Goal: Task Accomplishment & Management: Manage account settings

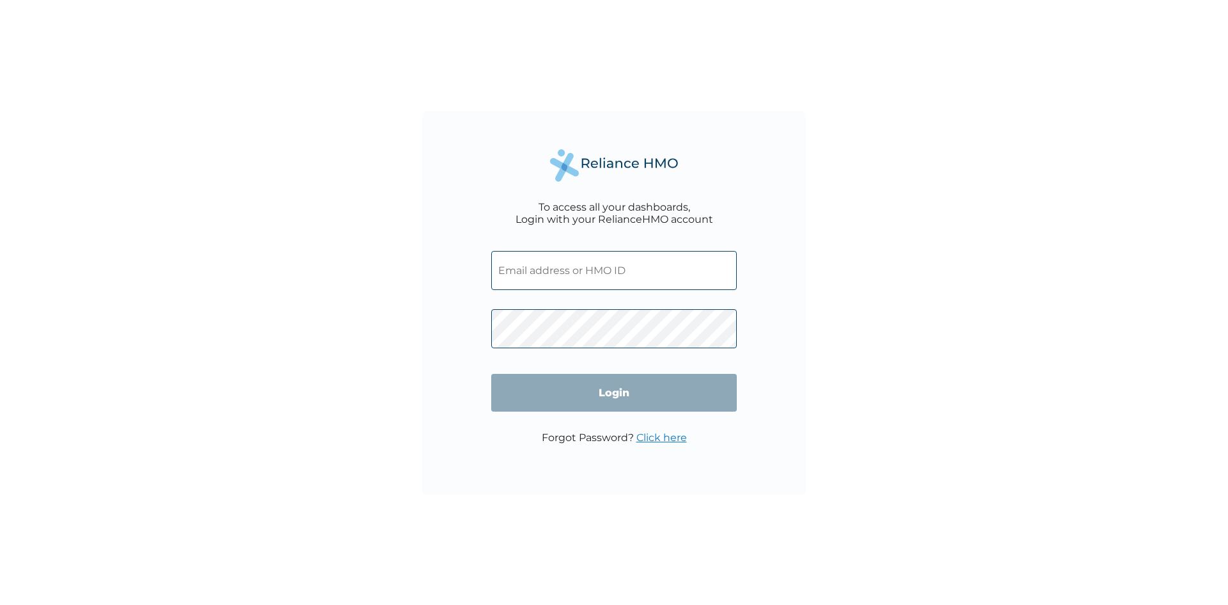
click at [579, 269] on input "text" at bounding box center [614, 270] width 246 height 39
type input "isaac@shecodeafrica.org"
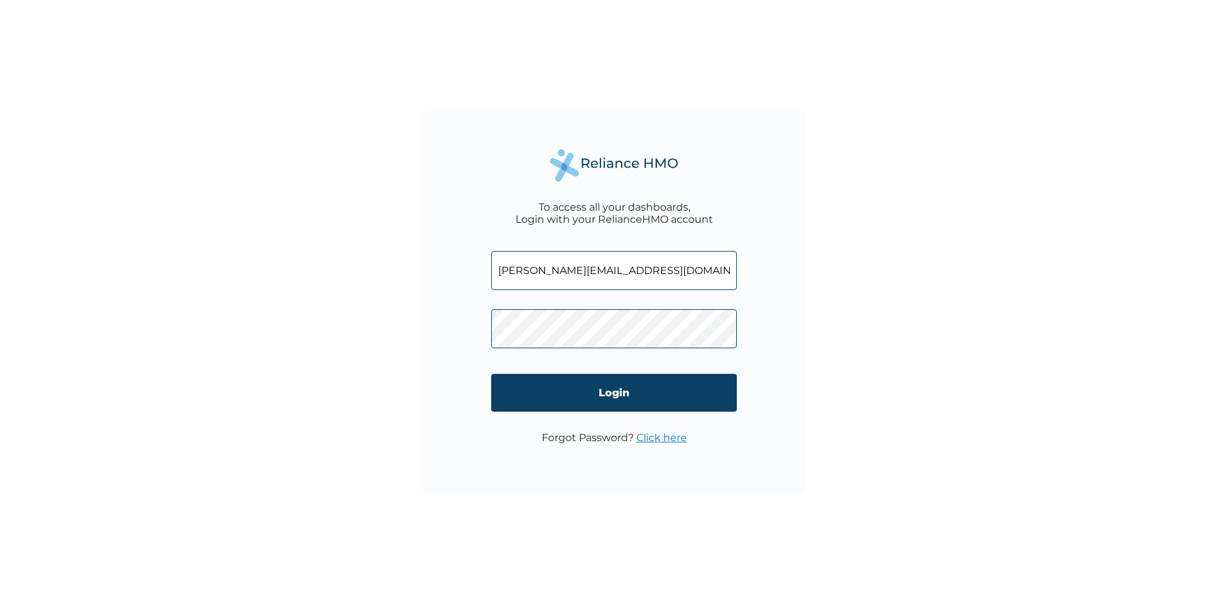
click at [660, 438] on link "Click here" at bounding box center [662, 437] width 51 height 12
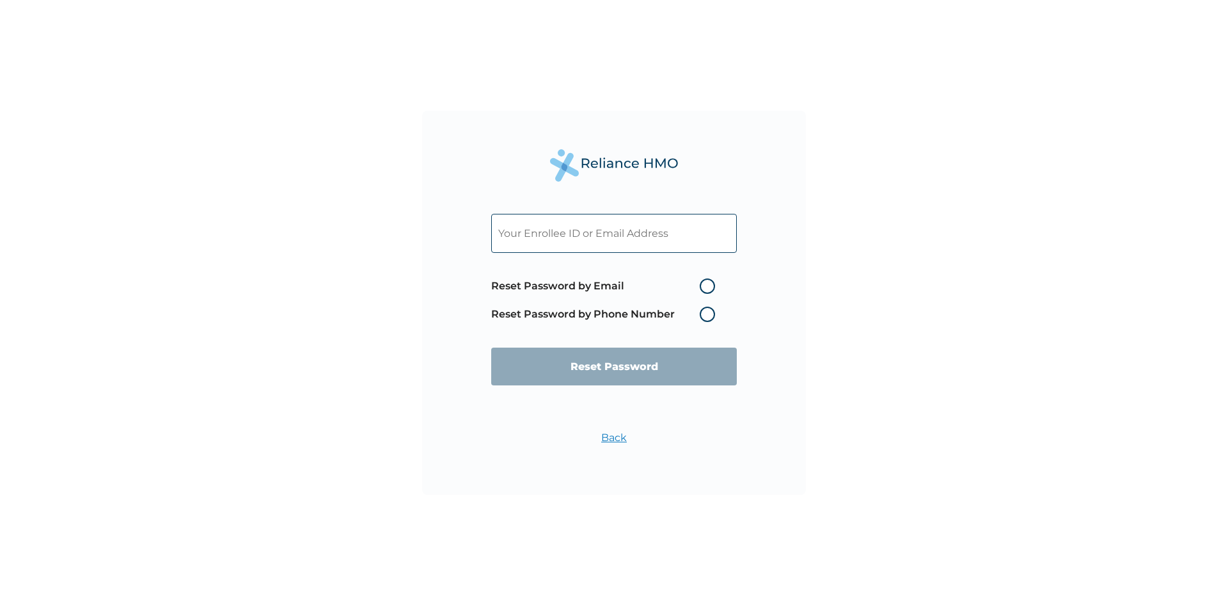
click at [706, 288] on label "Reset Password by Email" at bounding box center [606, 285] width 230 height 15
click at [703, 288] on input "Reset Password by Email" at bounding box center [692, 286] width 20 height 20
radio input "true"
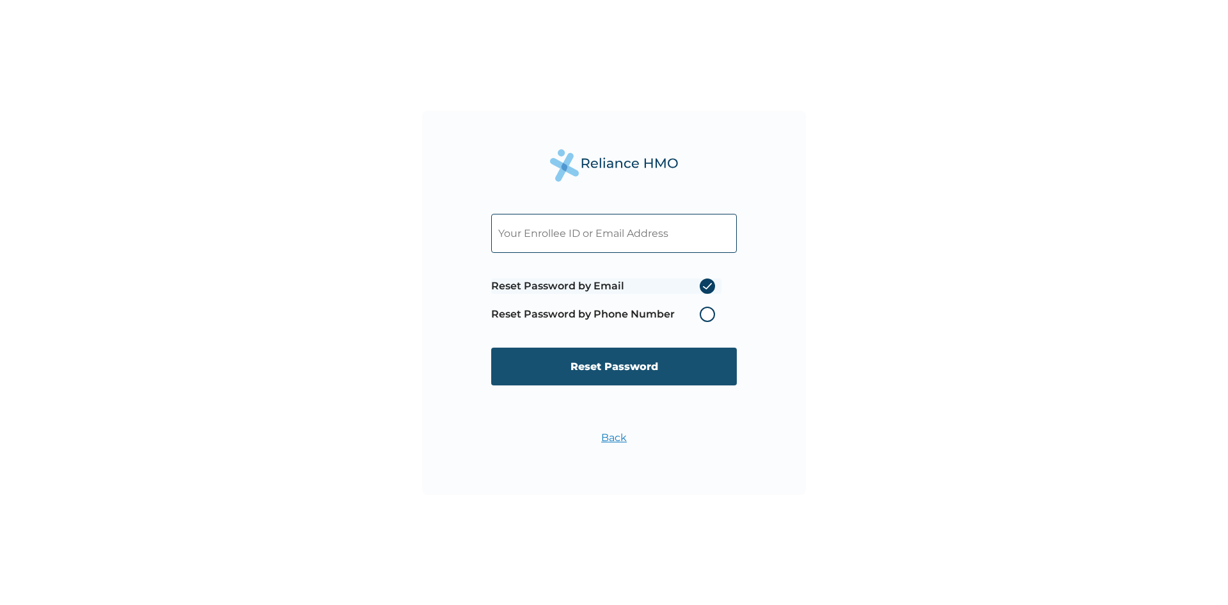
click at [637, 362] on input "Reset Password" at bounding box center [614, 366] width 246 height 38
click at [612, 222] on input "text" at bounding box center [614, 233] width 246 height 39
click at [617, 238] on input "text" at bounding box center [614, 233] width 246 height 39
click at [587, 234] on input "text" at bounding box center [614, 233] width 246 height 39
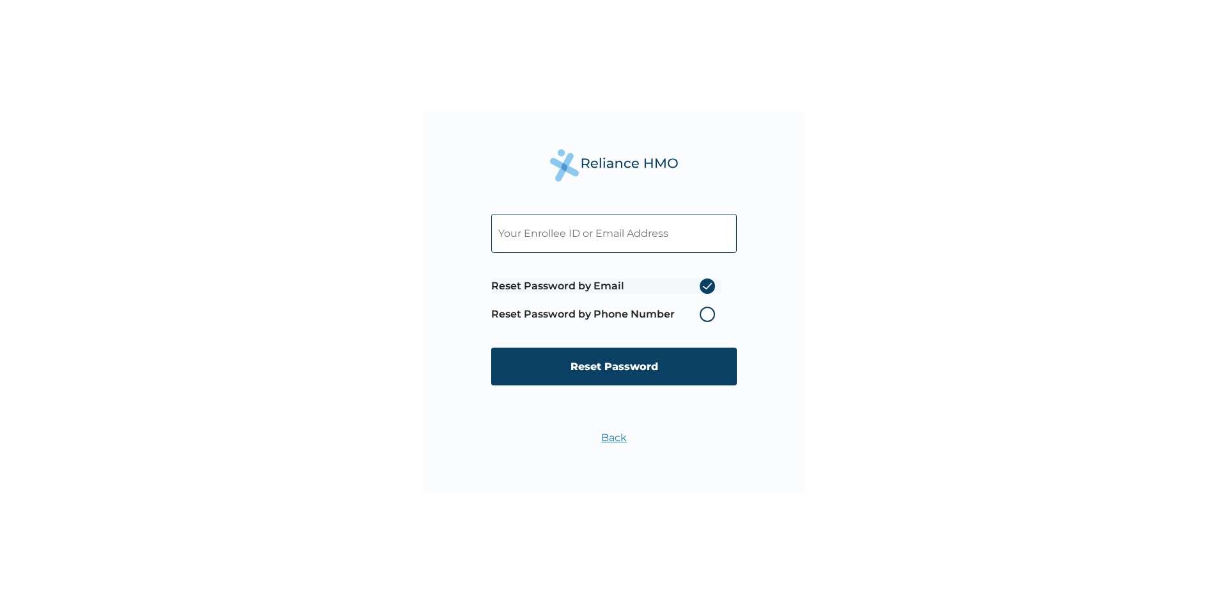
click at [587, 233] on input "text" at bounding box center [614, 233] width 246 height 39
type input "isaac@shecodeafrica.org"
click input "Reset Password" at bounding box center [614, 366] width 246 height 38
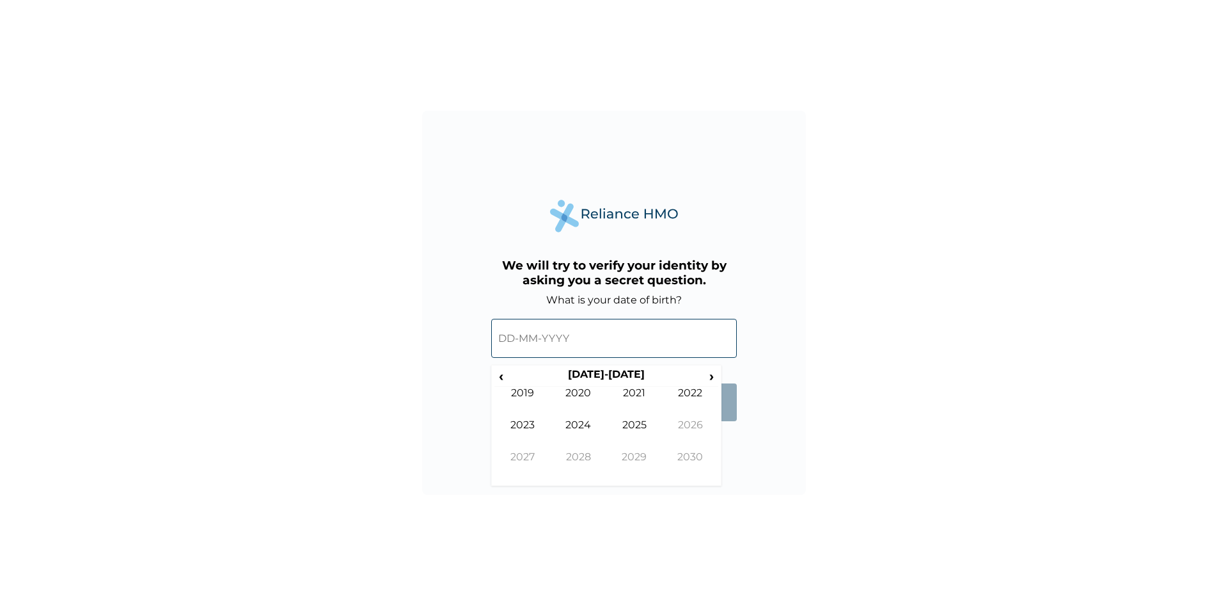
click at [589, 344] on input "text" at bounding box center [614, 338] width 246 height 39
click at [505, 378] on span "‹" at bounding box center [501, 376] width 13 height 16
click at [503, 377] on span "‹" at bounding box center [501, 376] width 13 height 16
click at [519, 393] on td "1999" at bounding box center [523, 402] width 56 height 32
click at [578, 452] on td "Oct" at bounding box center [579, 466] width 56 height 32
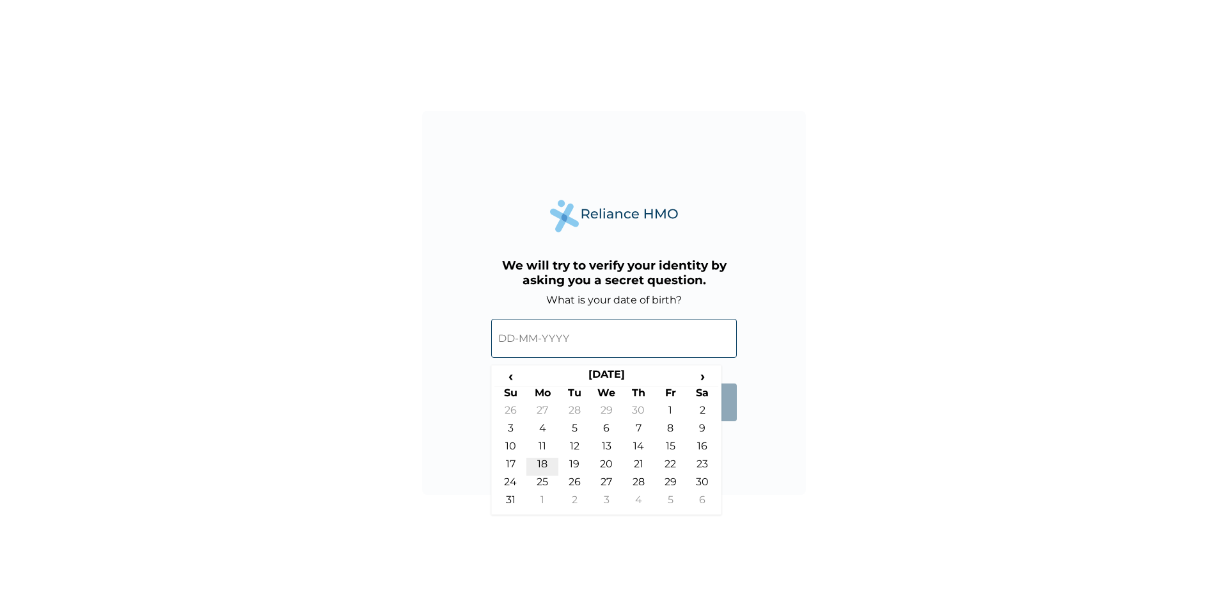
click at [536, 460] on td "18" at bounding box center [543, 466] width 32 height 18
type input "[DATE]"
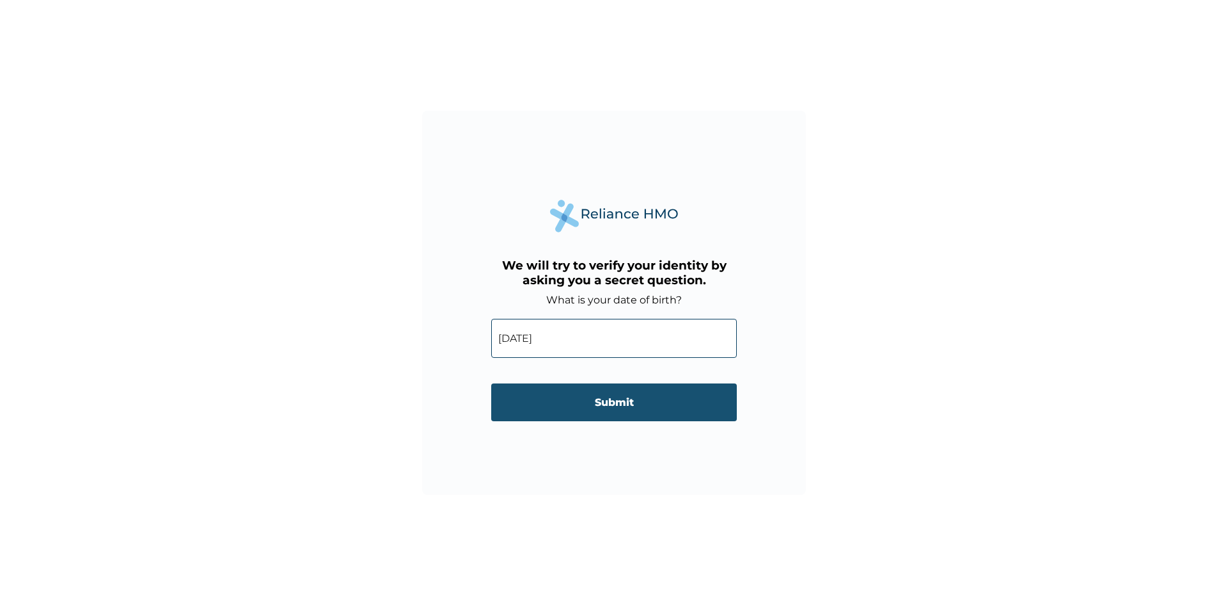
click at [584, 415] on input "Submit" at bounding box center [614, 402] width 246 height 38
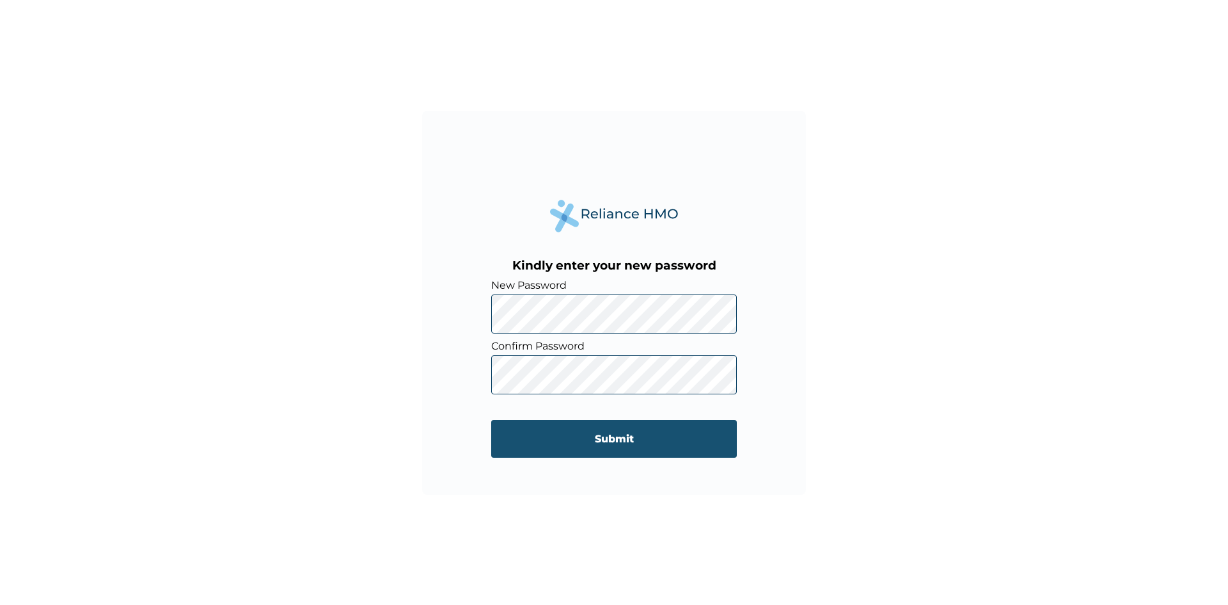
click at [622, 441] on input "Submit" at bounding box center [614, 439] width 246 height 38
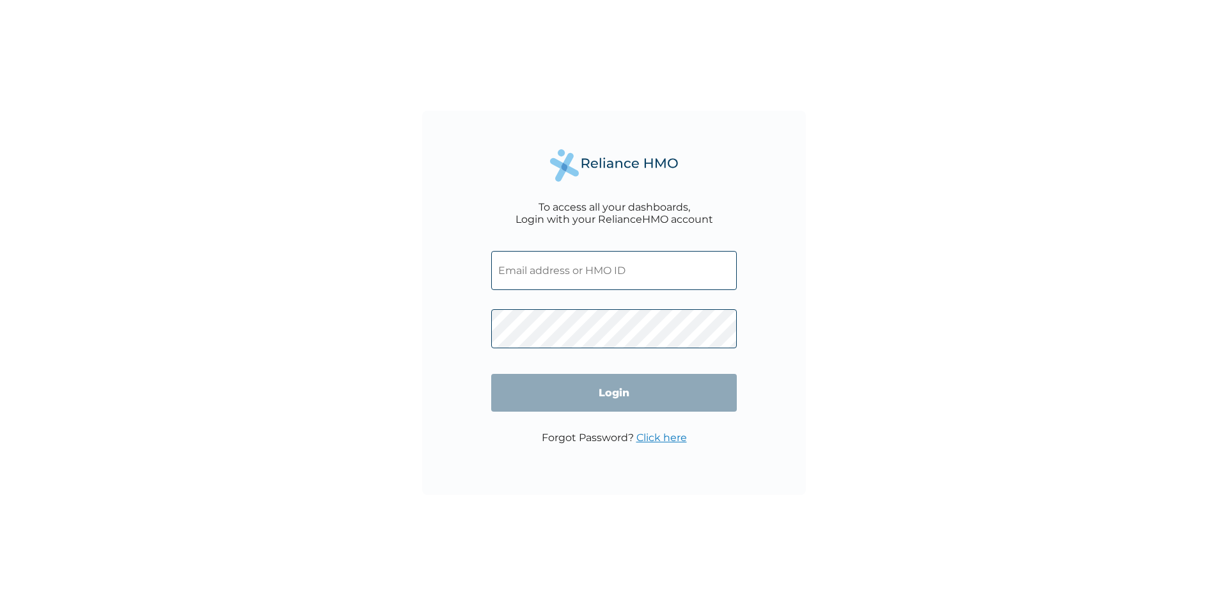
click at [589, 262] on input "text" at bounding box center [614, 270] width 246 height 39
type input "isaac@shecodeafrica.org"
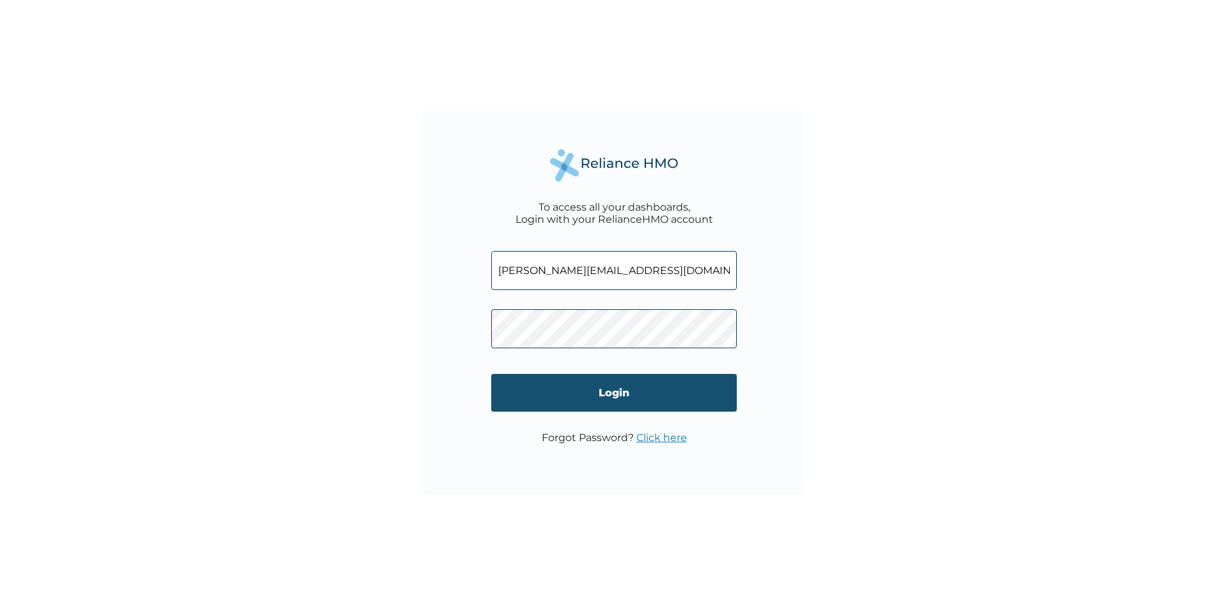
click at [628, 382] on input "Login" at bounding box center [614, 393] width 246 height 38
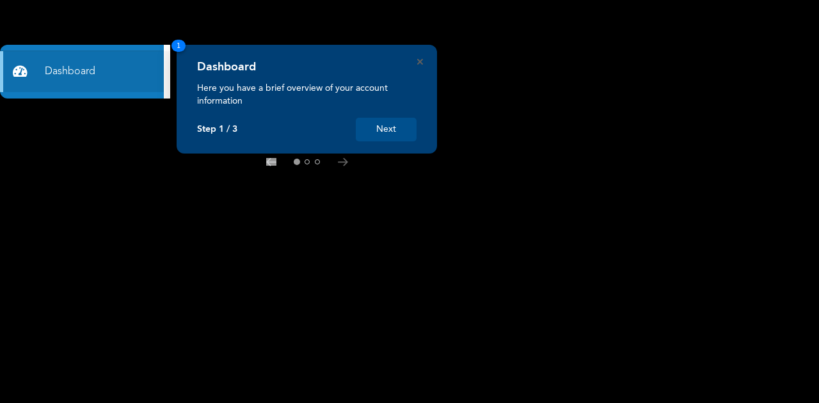
click at [392, 124] on button "Next" at bounding box center [386, 130] width 61 height 24
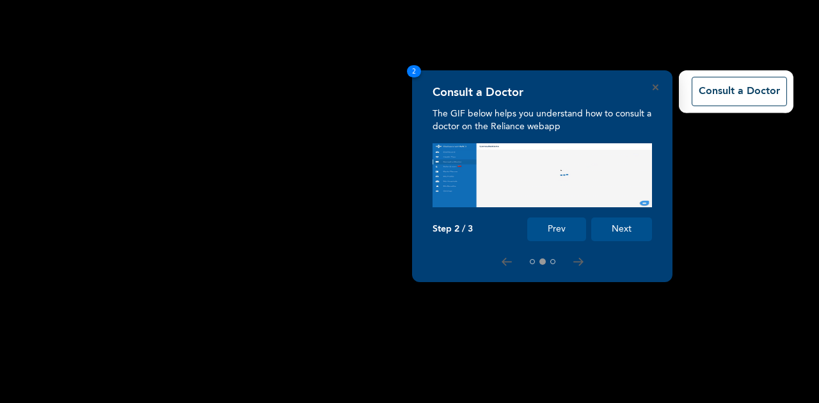
click at [609, 224] on button "Next" at bounding box center [621, 230] width 61 height 24
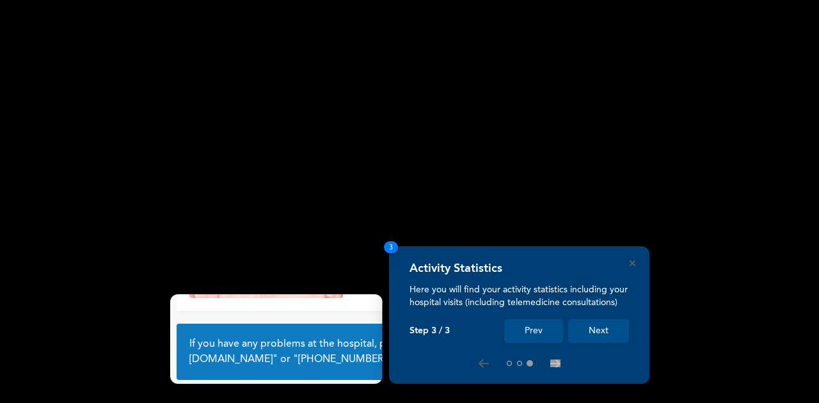
scroll to position [92, 0]
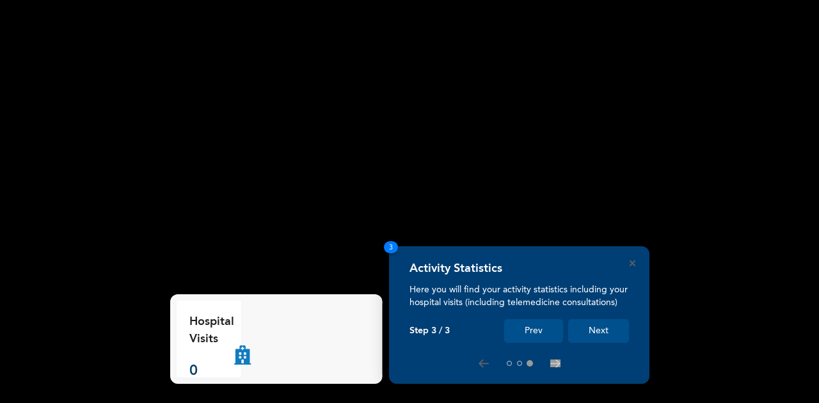
click at [603, 331] on button "Next" at bounding box center [598, 331] width 61 height 24
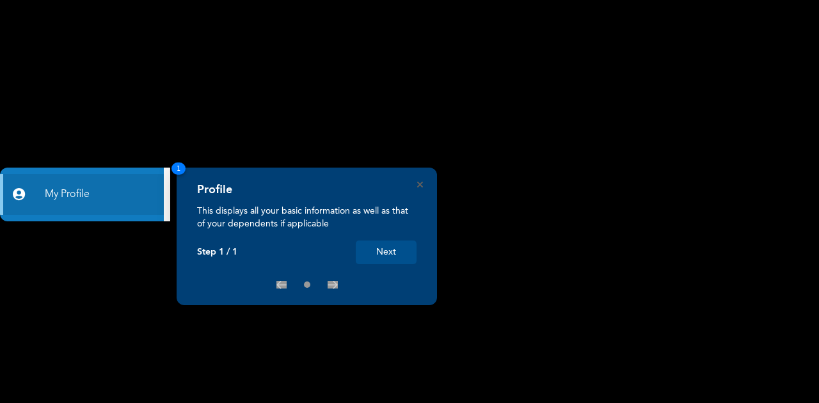
click at [387, 246] on button "Next" at bounding box center [386, 253] width 61 height 24
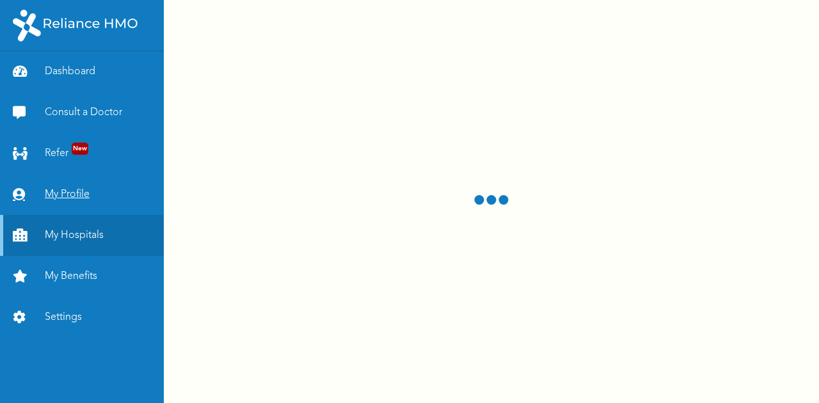
click at [101, 197] on link "My Profile" at bounding box center [82, 194] width 164 height 41
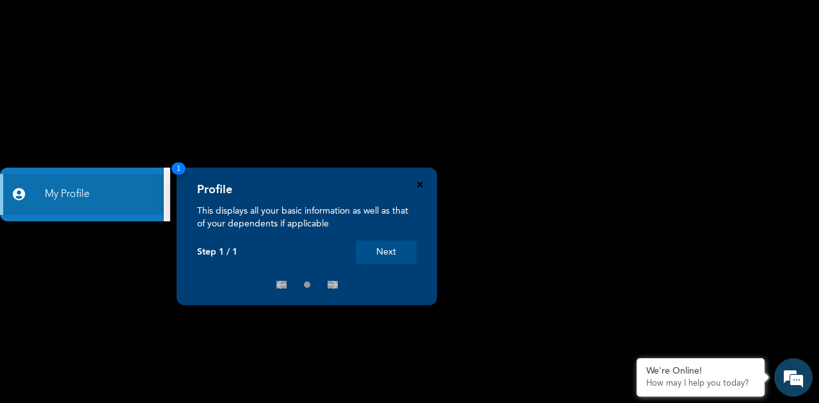
click at [421, 184] on icon "Close" at bounding box center [420, 185] width 6 height 6
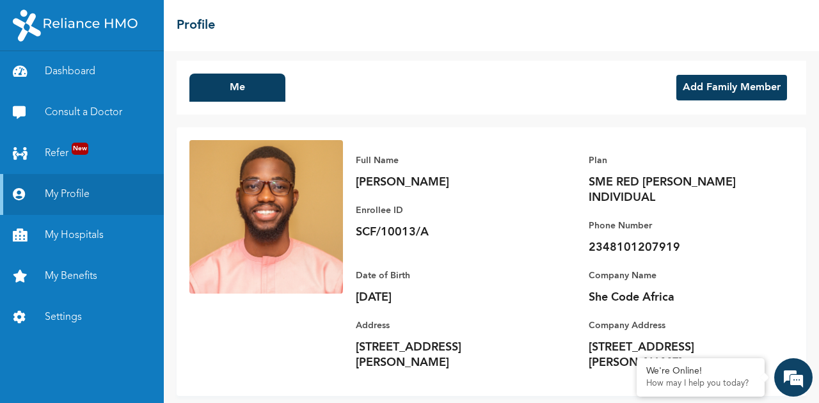
scroll to position [6, 0]
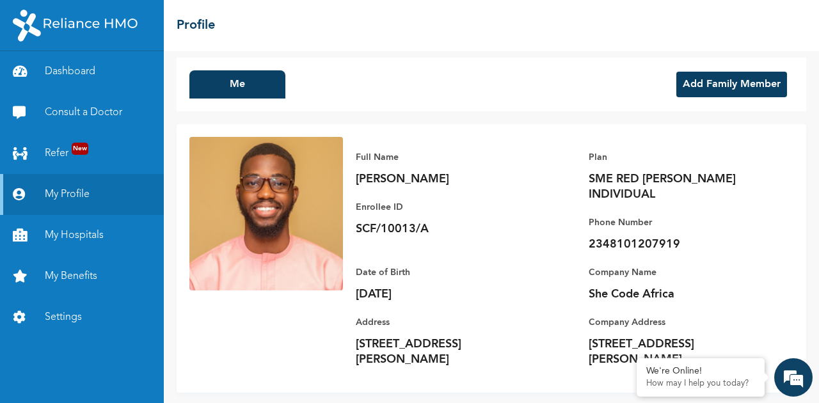
click at [777, 308] on div "Full Name Isaac Nwachukwu Enrollee ID SCF/10013/A Plan SME RED BERYL INDIVIDUAL…" at bounding box center [568, 258] width 450 height 243
click at [637, 359] on em at bounding box center [636, 359] width 13 height 13
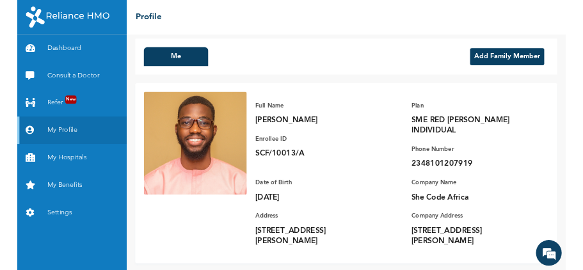
scroll to position [0, 0]
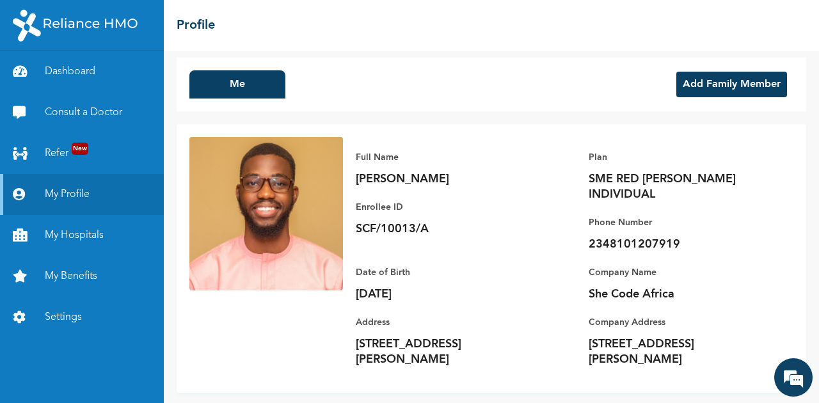
click at [528, 51] on div "Me Add Family Member Full Name Isaac Nwachukwu Enrollee ID SCF/10013/A Plan SME…" at bounding box center [491, 227] width 655 height 352
